Goal: Use online tool/utility: Use online tool/utility

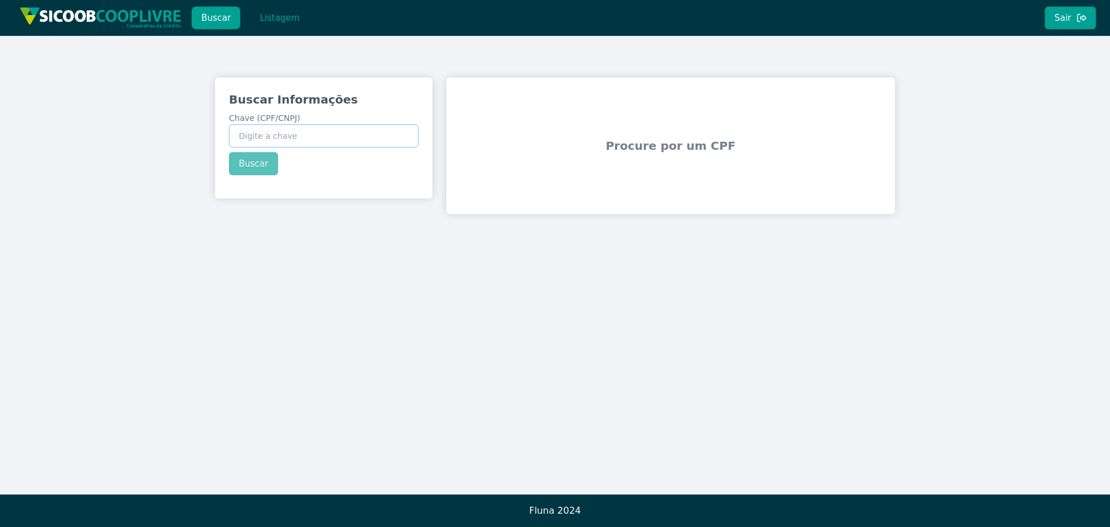
click at [299, 134] on input "Chave (CPF/CNPJ)" at bounding box center [324, 135] width 190 height 23
paste input "459.249.428-80"
type input "459.249.428-80"
click at [258, 161] on div "Buscar Informações Chave (CPF/CNPJ) 459.249.428-80 Buscar" at bounding box center [323, 133] width 217 height 112
click at [250, 161] on button "Buscar" at bounding box center [253, 163] width 49 height 23
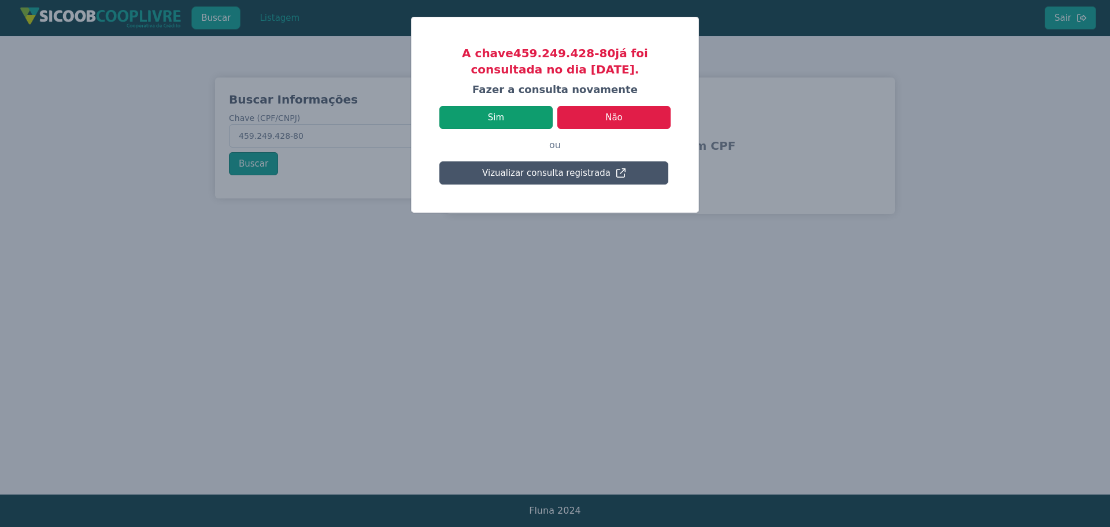
click at [493, 115] on button "Sim" at bounding box center [495, 117] width 113 height 23
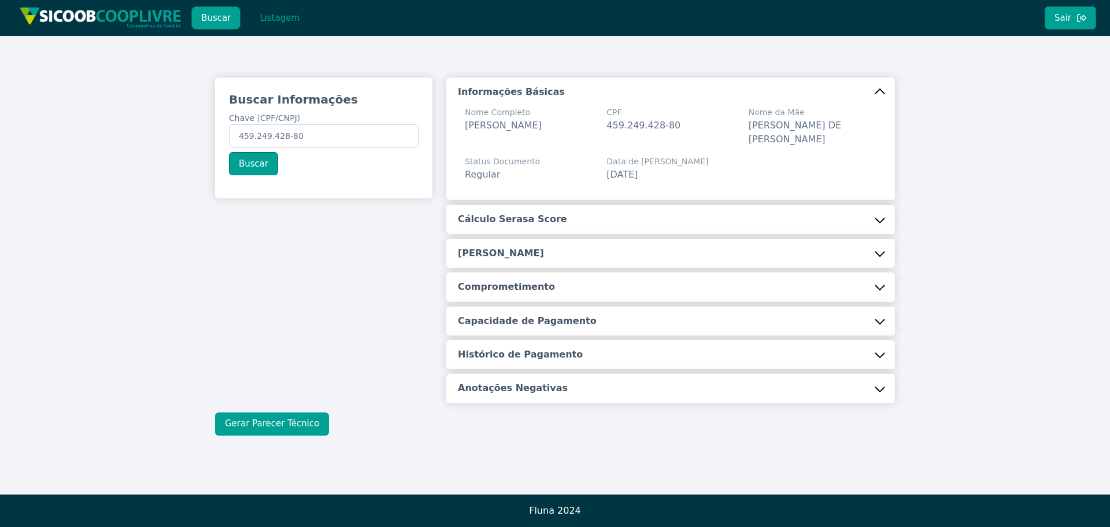
click at [266, 419] on button "Gerar Parecer Técnico" at bounding box center [272, 423] width 114 height 23
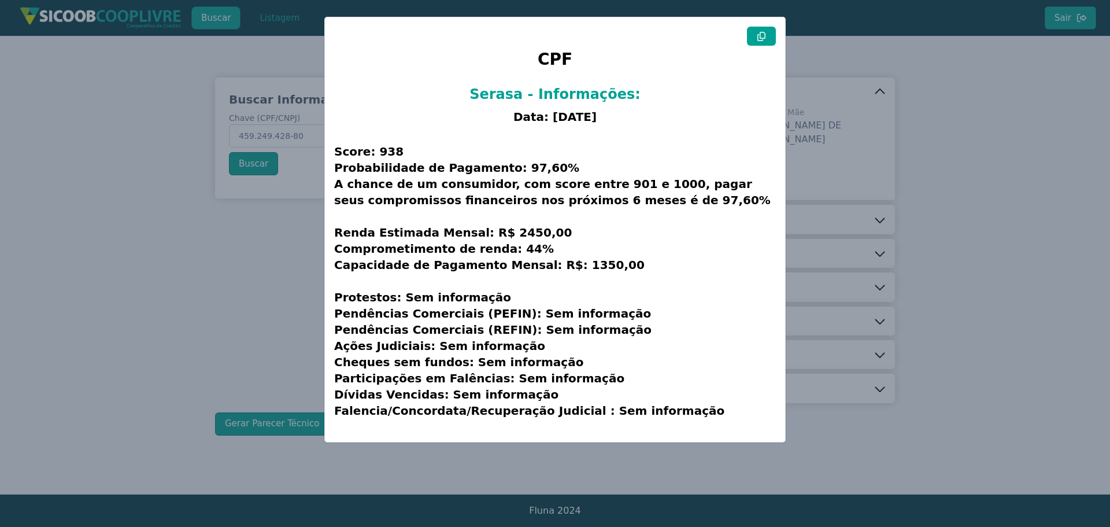
click at [768, 40] on button at bounding box center [761, 36] width 29 height 19
click at [1048, 153] on modal-container "CPF Serasa - Informações: Data: [DATE] Score: 938 Probabilidade de Pagamento: 9…" at bounding box center [555, 263] width 1110 height 527
